Goal: Transaction & Acquisition: Purchase product/service

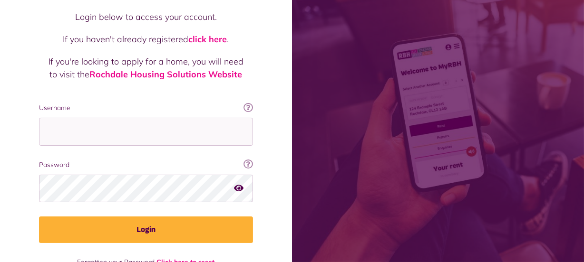
scroll to position [103, 0]
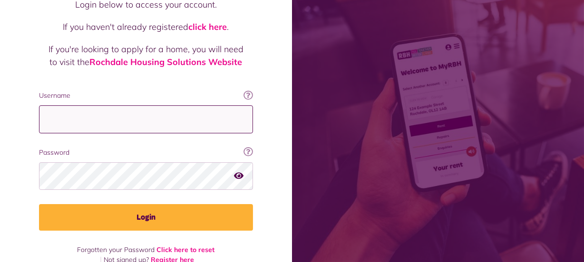
click at [63, 106] on input "Username" at bounding box center [146, 120] width 214 height 28
type input "**********"
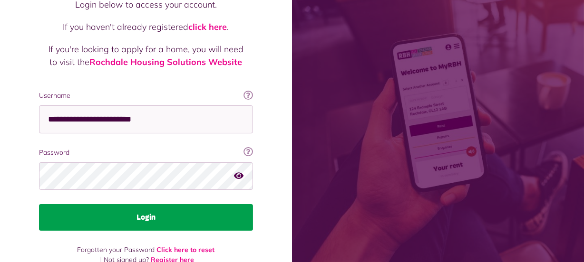
click at [128, 204] on button "Login" at bounding box center [146, 217] width 214 height 27
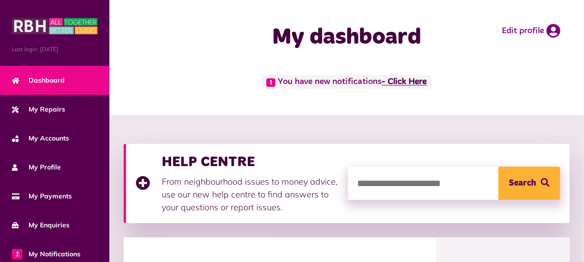
click at [406, 82] on link "- Click Here" at bounding box center [404, 82] width 45 height 9
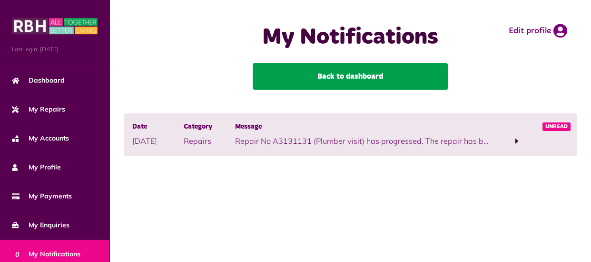
click at [310, 78] on link "Back to dashboard" at bounding box center [349, 76] width 195 height 27
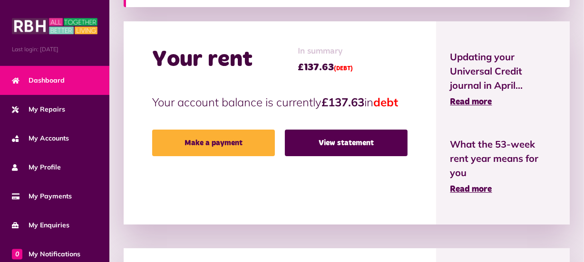
scroll to position [238, 0]
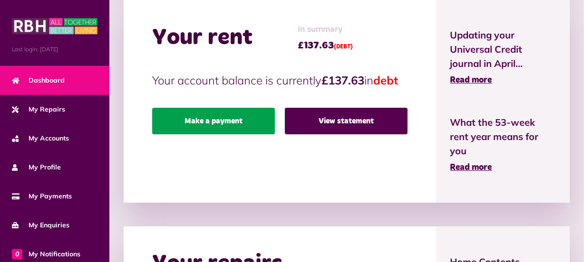
click at [197, 135] on link "Make a payment" at bounding box center [213, 121] width 123 height 27
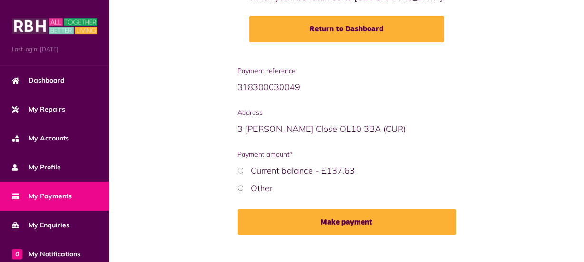
scroll to position [142, 0]
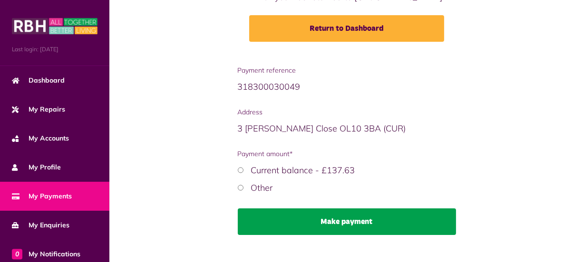
click at [333, 219] on button "Make payment" at bounding box center [347, 222] width 218 height 27
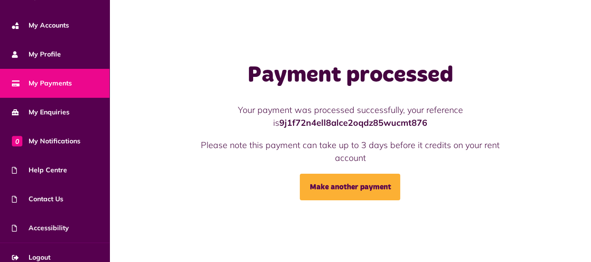
scroll to position [122, 0]
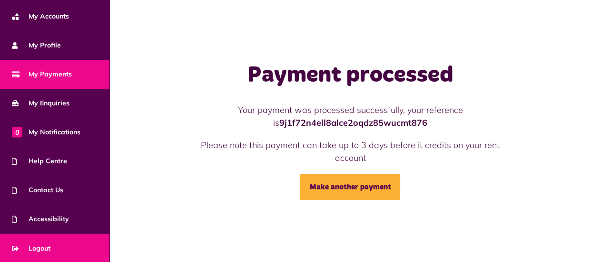
click at [58, 242] on link "Logout" at bounding box center [54, 248] width 109 height 29
